Goal: Task Accomplishment & Management: Manage account settings

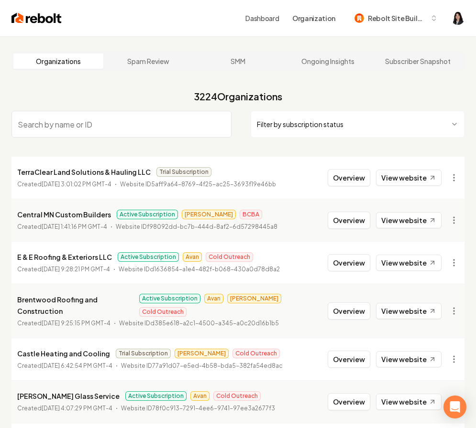
click at [348, 132] on html "Dashboard Organization Rebolt Site Builder Organizations Spam Review SMM Ongoin…" at bounding box center [238, 214] width 476 height 428
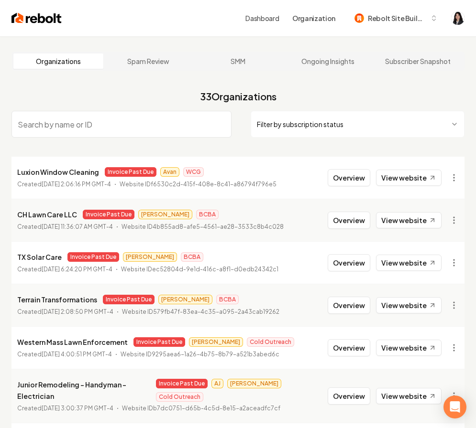
click at [318, 122] on html "Dashboard Organization Rebolt Site Builder Organizations Spam Review SMM Ongoin…" at bounding box center [238, 214] width 476 height 428
click at [204, 75] on main "Organizations Spam Review SMM Ongoing Insights Subscriber Snapshot 33 Organizat…" at bounding box center [238, 334] width 476 height 597
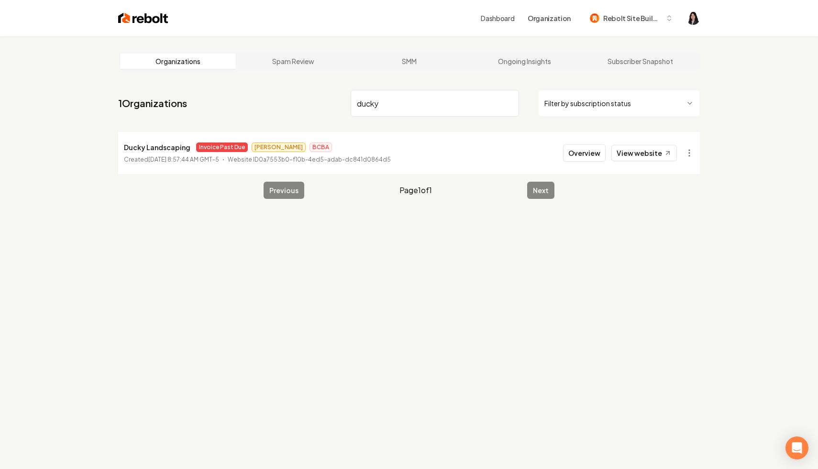
drag, startPoint x: 402, startPoint y: 109, endPoint x: 339, endPoint y: 101, distance: 63.1
click at [339, 101] on nav "1 Organizations ducky Filter by subscription status" at bounding box center [408, 107] width 581 height 42
drag, startPoint x: 412, startPoint y: 99, endPoint x: 296, endPoint y: 89, distance: 117.2
click at [296, 89] on nav "1 Organizations north io Filter by subscription status" at bounding box center [408, 107] width 581 height 42
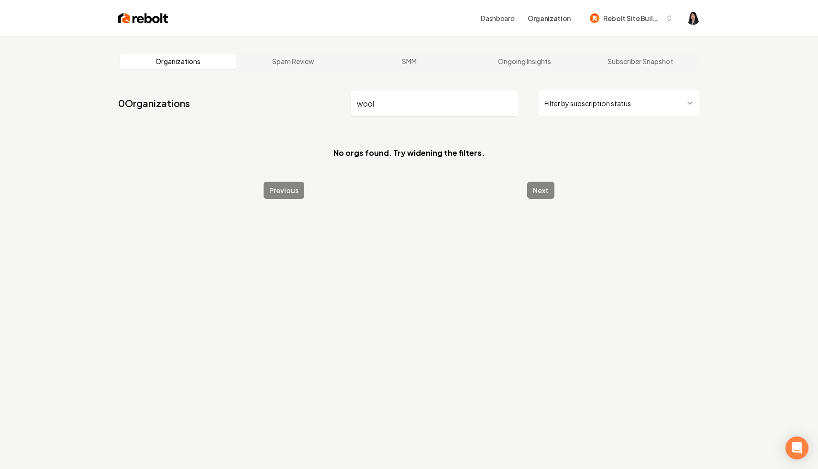
type input "wool"
click at [296, 127] on nav "0 Organizations wool Filter by subscription status" at bounding box center [408, 107] width 581 height 42
click at [157, 23] on img at bounding box center [143, 17] width 50 height 13
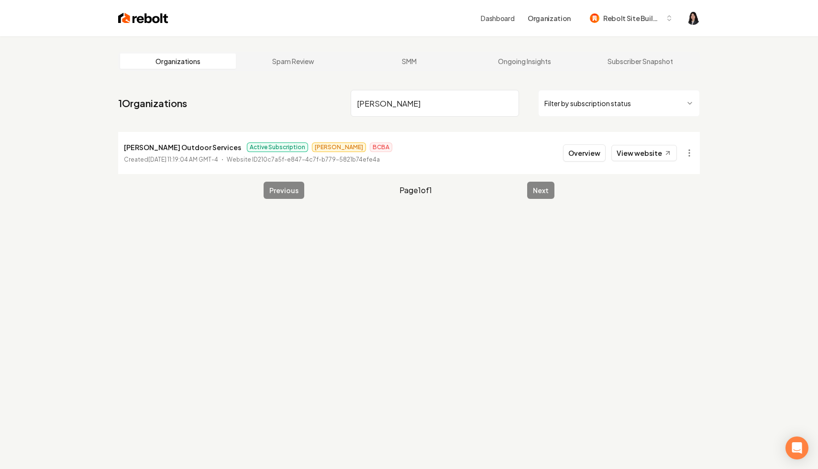
drag, startPoint x: 409, startPoint y: 103, endPoint x: 290, endPoint y: 85, distance: 120.5
click at [290, 85] on main "Organizations Spam Review SMM Ongoing Insights Subscriber Snapshot 1 Organizati…" at bounding box center [409, 125] width 612 height 178
type input "a&a"
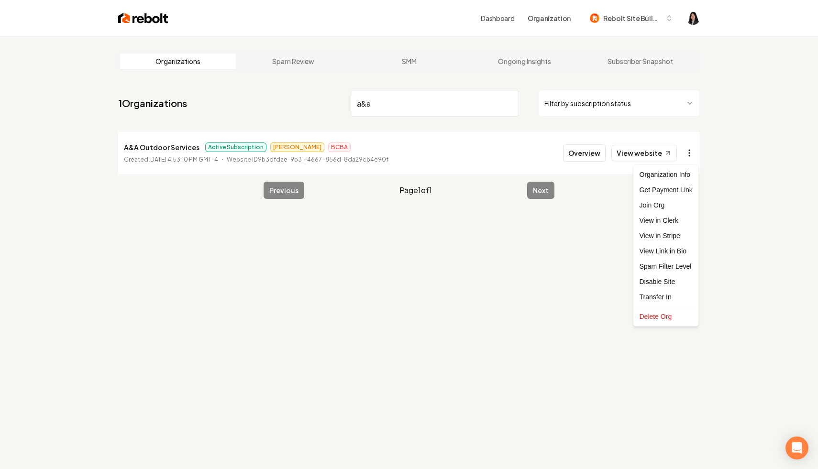
click at [691, 151] on html "Dashboard Organization Rebolt Site Builder Organizations Spam Review SMM Ongoin…" at bounding box center [409, 234] width 818 height 469
click at [678, 235] on link "View in Stripe" at bounding box center [666, 235] width 61 height 15
click at [646, 155] on link "View website" at bounding box center [644, 153] width 66 height 16
drag, startPoint x: 441, startPoint y: 110, endPoint x: 354, endPoint y: 97, distance: 88.4
click at [354, 97] on input "a&a" at bounding box center [435, 103] width 168 height 27
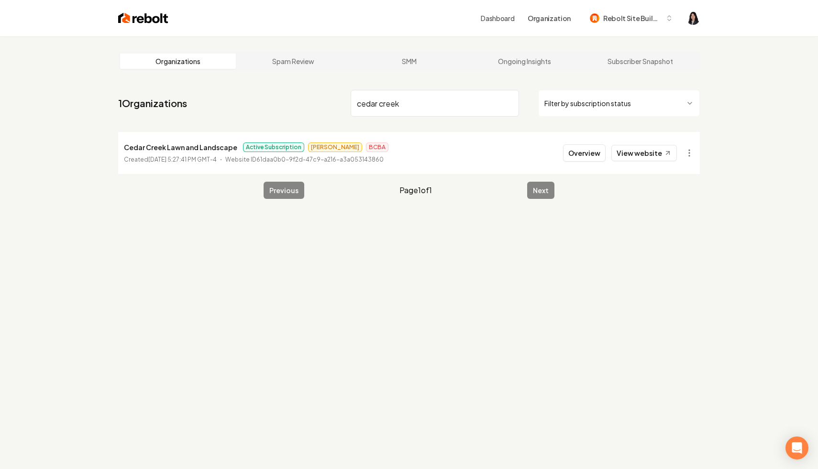
drag, startPoint x: 426, startPoint y: 105, endPoint x: 256, endPoint y: 99, distance: 169.9
click at [256, 99] on nav "1 Organizations cedar creek Filter by subscription status" at bounding box center [408, 107] width 581 height 42
drag, startPoint x: 394, startPoint y: 98, endPoint x: 298, endPoint y: 78, distance: 97.7
click at [297, 78] on main "Organizations Spam Review SMM Ongoing Insights Subscriber Snapshot 1 Organizati…" at bounding box center [409, 125] width 612 height 178
drag, startPoint x: 372, startPoint y: 102, endPoint x: 343, endPoint y: 97, distance: 29.1
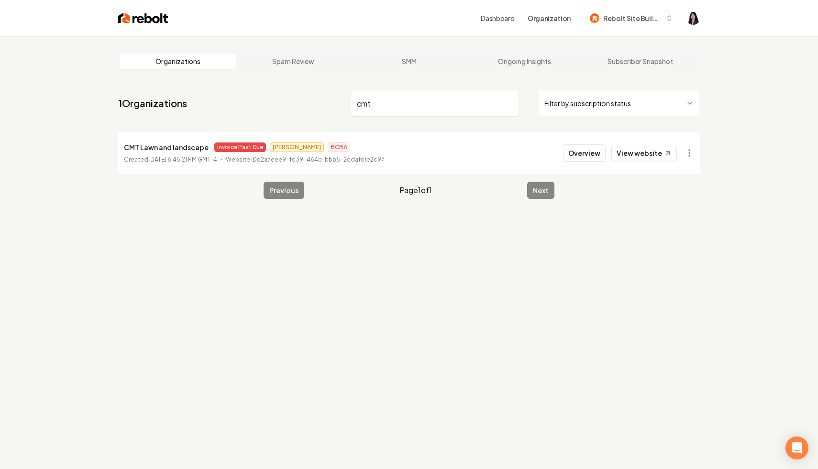
click at [343, 97] on nav "1 Organizations cmt Filter by subscription status" at bounding box center [408, 107] width 581 height 42
drag, startPoint x: 433, startPoint y: 98, endPoint x: 426, endPoint y: 108, distance: 12.0
click at [426, 108] on input "western ma" at bounding box center [435, 103] width 168 height 27
drag, startPoint x: 401, startPoint y: 109, endPoint x: 316, endPoint y: 98, distance: 86.3
click at [316, 98] on nav "1 Organizations tx so Filter by subscription status" at bounding box center [408, 107] width 581 height 42
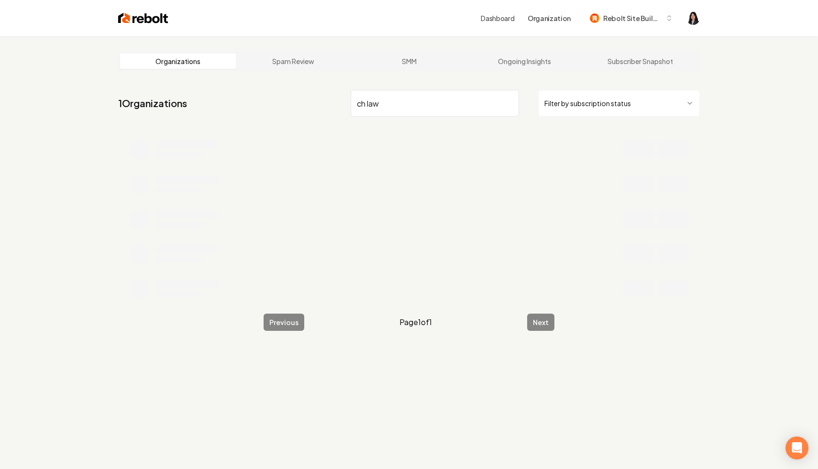
type input "ch law"
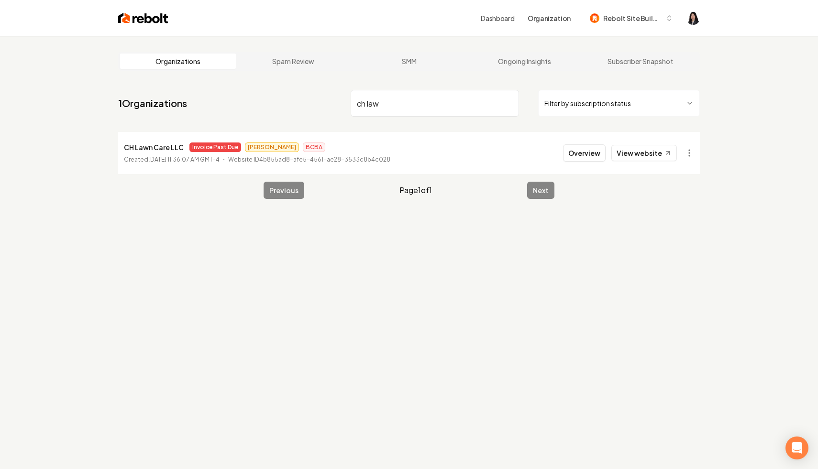
click at [512, 103] on input "ch law" at bounding box center [435, 103] width 168 height 27
click at [510, 103] on input "ch law" at bounding box center [435, 103] width 168 height 27
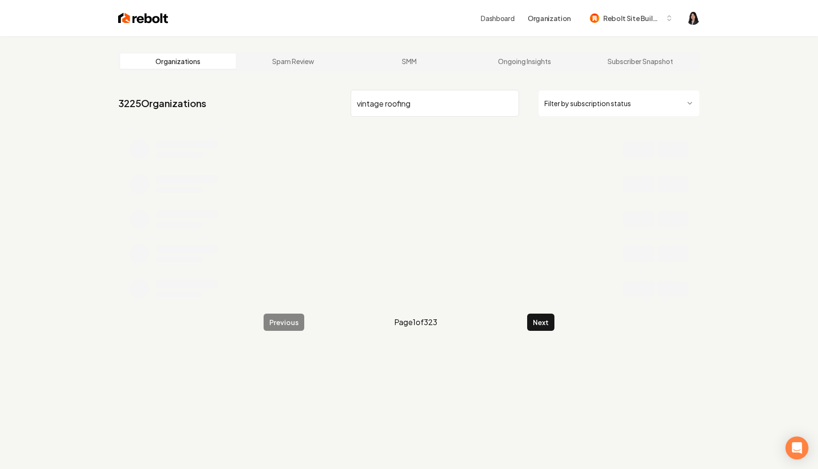
type input "vintage roofing"
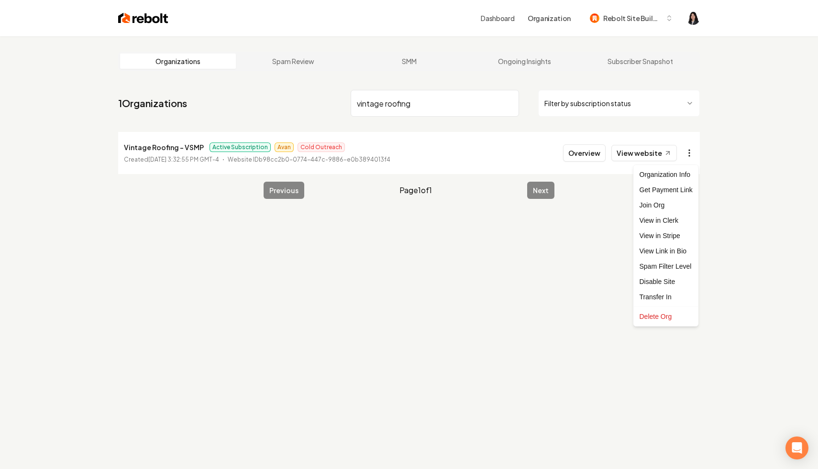
click at [687, 154] on html "Dashboard Organization Rebolt Site Builder Organizations Spam Review SMM Ongoin…" at bounding box center [409, 234] width 818 height 469
click at [669, 240] on link "View in Stripe" at bounding box center [666, 235] width 61 height 15
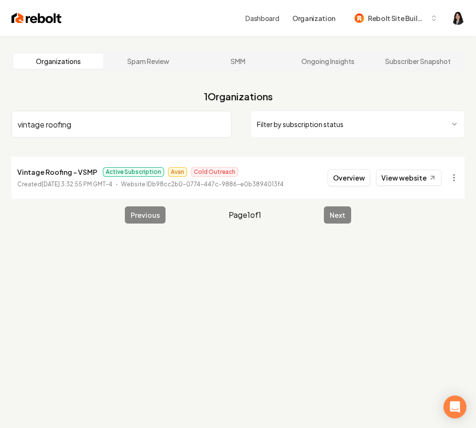
click at [222, 122] on input "vintage roofing" at bounding box center [121, 124] width 220 height 27
click at [286, 125] on html "Dashboard Organization Rebolt Site Builder Organizations Spam Review SMM Ongoin…" at bounding box center [238, 214] width 476 height 428
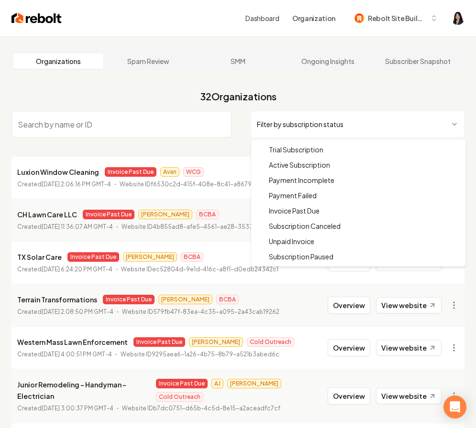
click at [358, 122] on html "Dashboard Organization Rebolt Site Builder Organizations Spam Review SMM Ongoin…" at bounding box center [238, 214] width 476 height 428
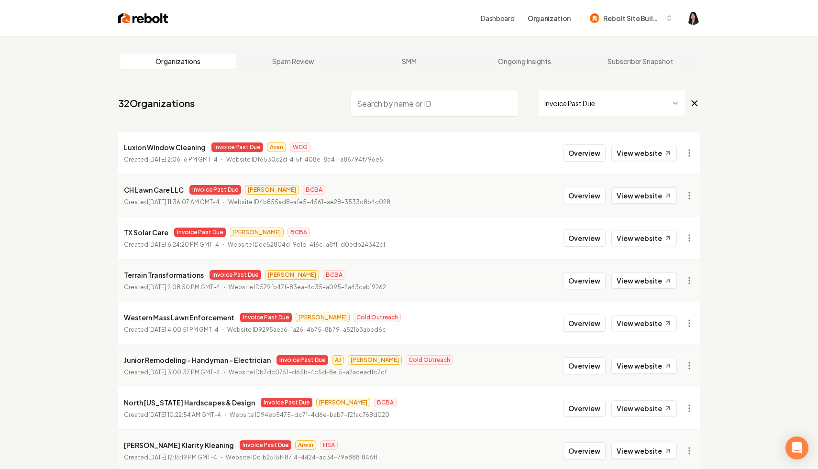
click at [129, 14] on img at bounding box center [143, 17] width 50 height 13
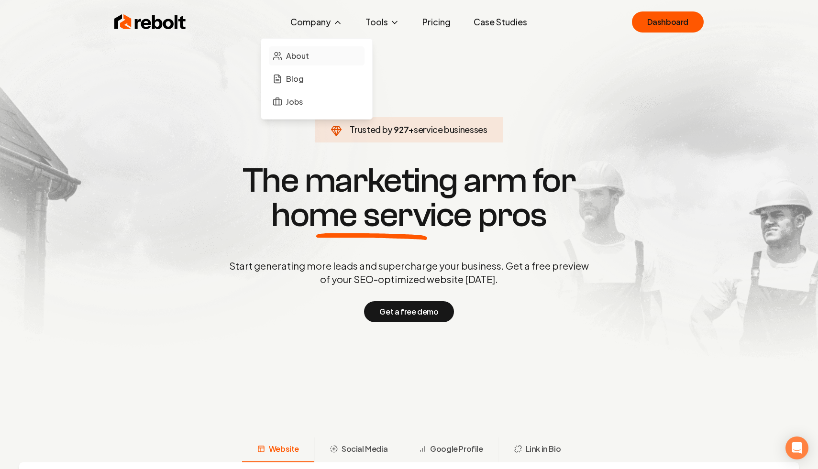
click at [314, 52] on link "About" at bounding box center [317, 55] width 96 height 19
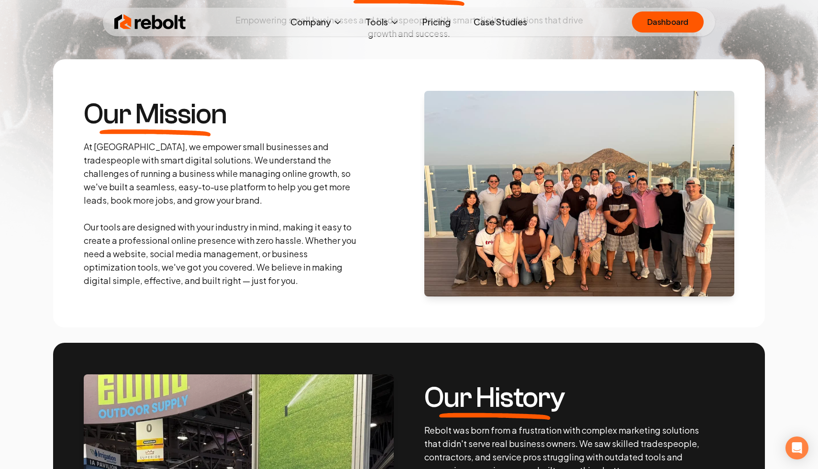
scroll to position [110, 0]
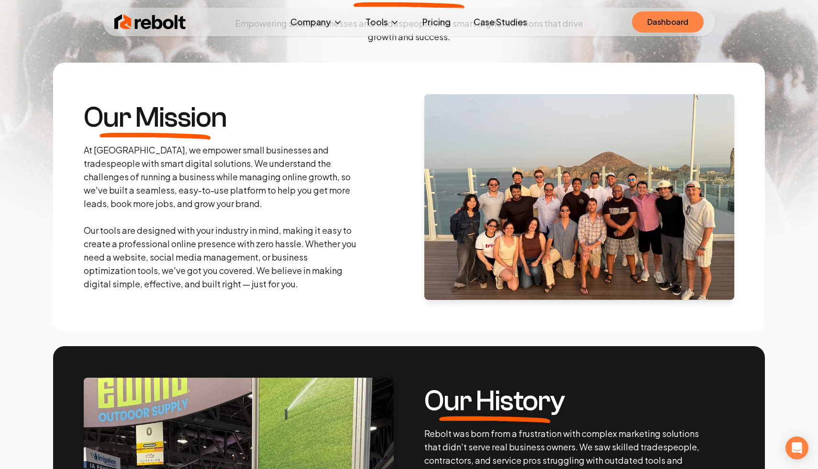
click at [684, 14] on link "Dashboard" at bounding box center [668, 21] width 72 height 21
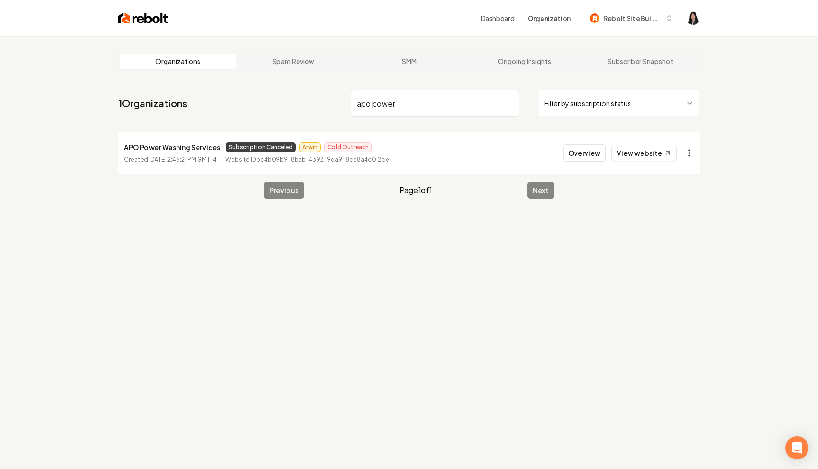
type input "apo power"
click at [689, 152] on html "Dashboard Organization Rebolt Site Builder Organizations Spam Review SMM Ongoin…" at bounding box center [409, 234] width 818 height 469
click at [678, 233] on link "View in Stripe" at bounding box center [666, 235] width 61 height 15
drag, startPoint x: 219, startPoint y: 149, endPoint x: 123, endPoint y: 151, distance: 95.7
click at [123, 151] on li "APO Power Washing Services Subscription Canceled Arwin Cold Outreach Created [D…" at bounding box center [408, 153] width 581 height 42
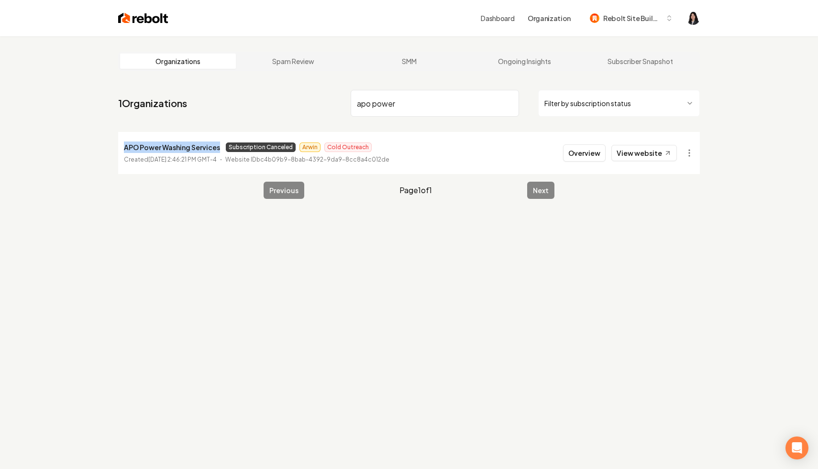
copy p "APO Power Washing Services"
